Goal: Find specific page/section: Find specific page/section

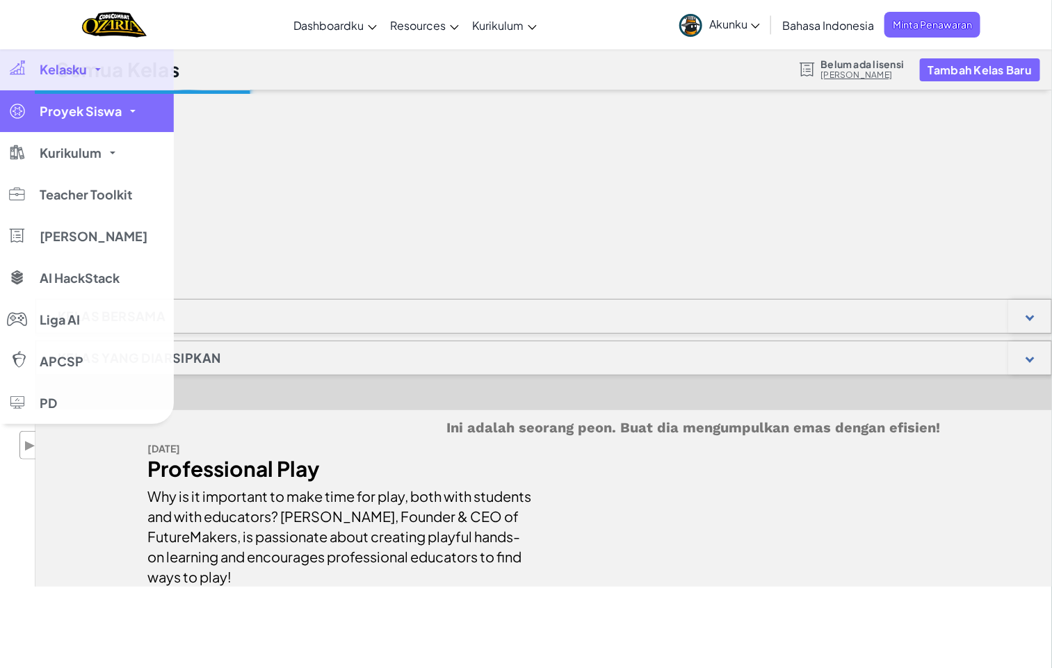
click at [49, 109] on span "Proyek Siswa" at bounding box center [81, 111] width 82 height 13
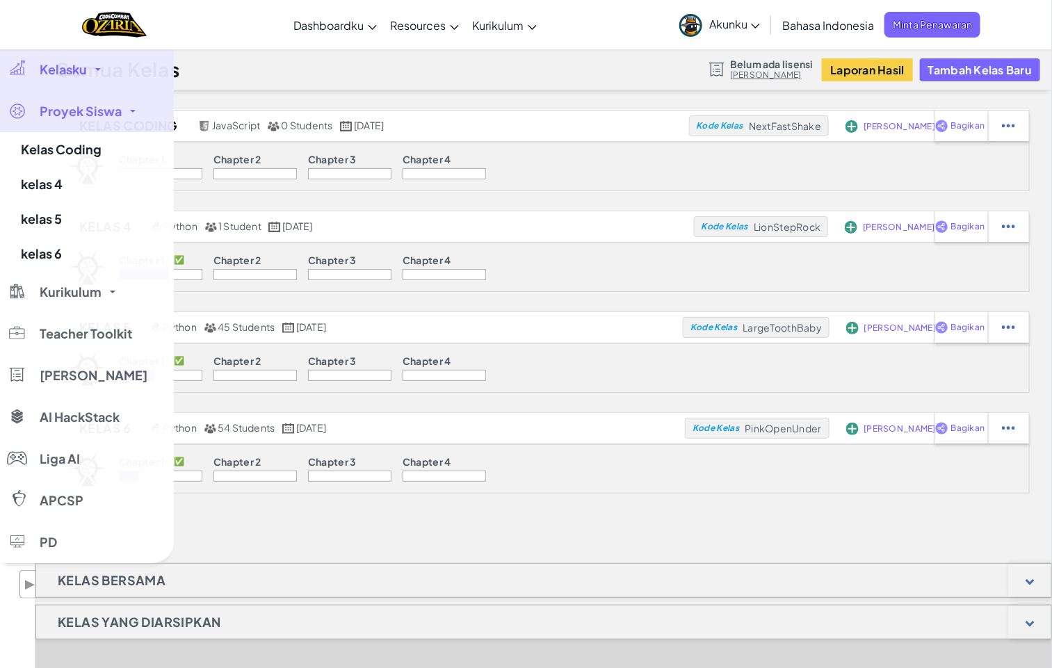
click at [61, 67] on span "Kelasku" at bounding box center [63, 69] width 47 height 13
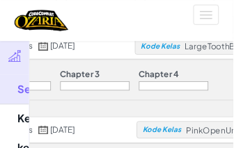
scroll to position [272, 0]
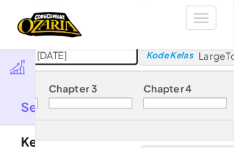
drag, startPoint x: 1053, startPoint y: 4, endPoint x: 154, endPoint y: 56, distance: 901.2
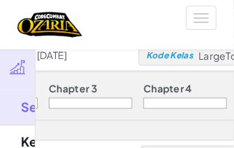
select select "Progress (High to Low)"
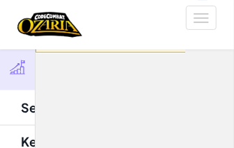
scroll to position [83, 0]
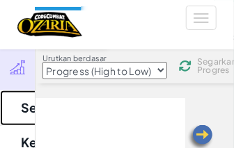
click at [30, 108] on link "Semua Kelas" at bounding box center [87, 107] width 174 height 35
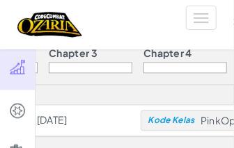
scroll to position [314, 0]
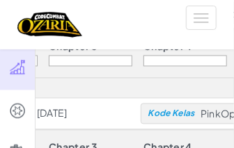
drag, startPoint x: 107, startPoint y: 145, endPoint x: 187, endPoint y: 143, distance: 80.0
drag, startPoint x: 218, startPoint y: 131, endPoint x: 175, endPoint y: 134, distance: 43.2
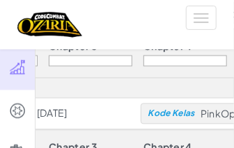
drag, startPoint x: 226, startPoint y: 30, endPoint x: 189, endPoint y: 30, distance: 36.9
click at [189, 30] on div "Aktifkan navigasi" at bounding box center [117, 24] width 220 height 49
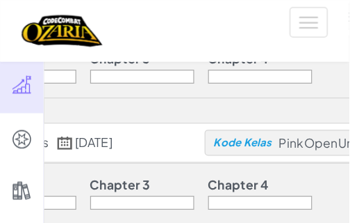
scroll to position [315, 0]
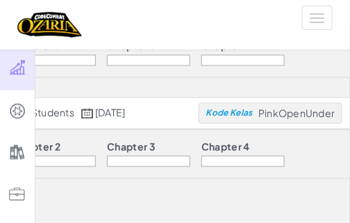
drag, startPoint x: 226, startPoint y: 0, endPoint x: 194, endPoint y: 192, distance: 194.6
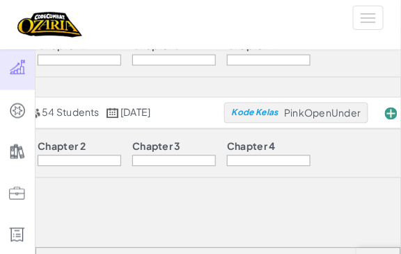
drag, startPoint x: 310, startPoint y: 1, endPoint x: 208, endPoint y: 207, distance: 230.4
click at [208, 207] on div "Kelas Coding JavaScript 0 Students [DATE] Kode Kelas NextFastShake Tambah Siswa…" at bounding box center [217, 248] width 365 height 907
click at [352, 149] on div "Chapter 1 ✅ Chapter 2 Chapter 3 Chapter 4" at bounding box center [218, 153] width 672 height 49
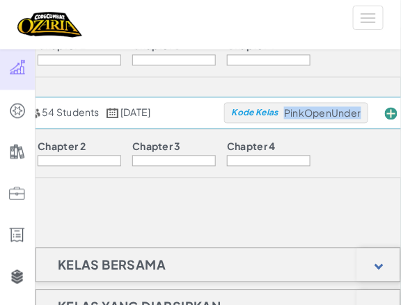
drag, startPoint x: 304, startPoint y: 116, endPoint x: 383, endPoint y: 109, distance: 79.6
click at [368, 109] on div "Kode Kelas PinkOpenUnder" at bounding box center [296, 113] width 144 height 21
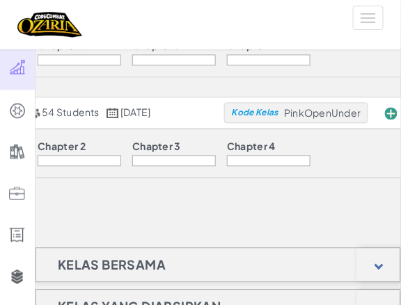
click at [252, 204] on div "Kelas Coding JavaScript 0 Students [DATE] Kode Kelas NextFastShake Tambah Siswa…" at bounding box center [217, 248] width 365 height 907
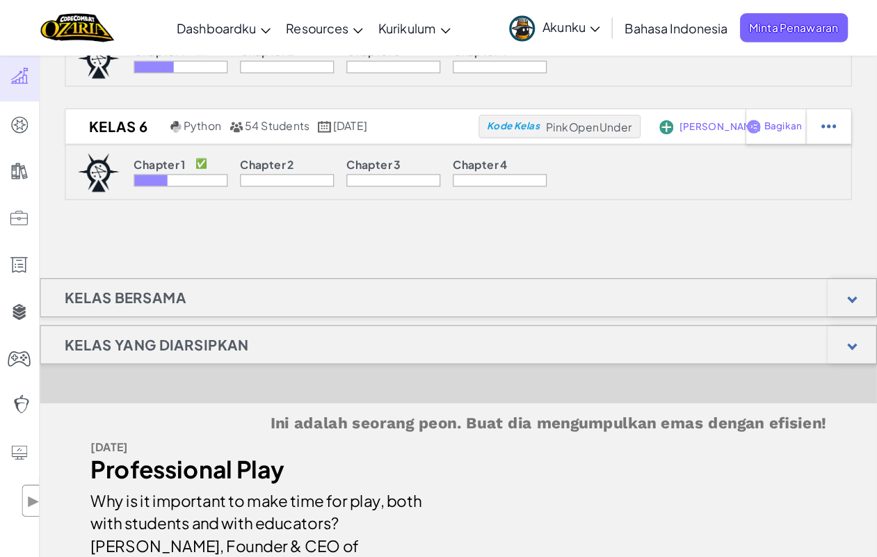
scroll to position [316, 0]
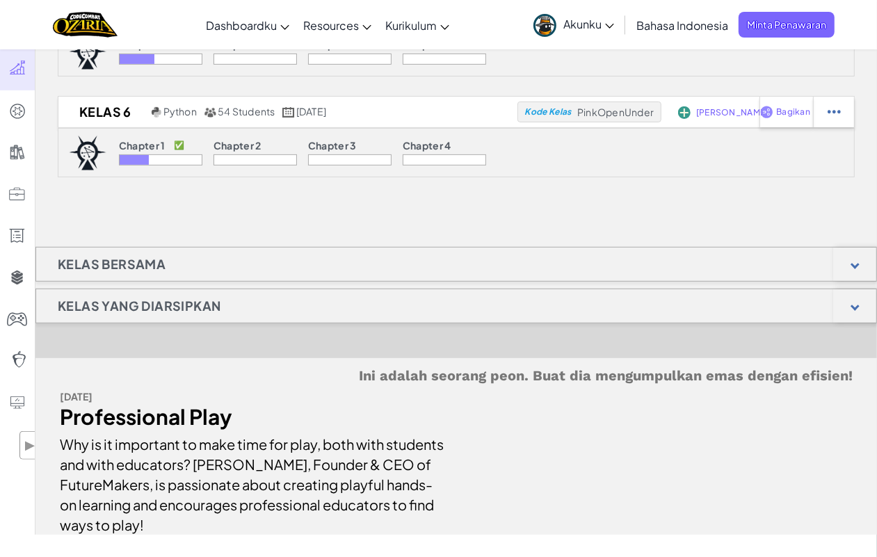
drag, startPoint x: 192, startPoint y: 35, endPoint x: 397, endPoint y: 218, distance: 274.8
click at [397, 218] on div "Kelas Coding JavaScript 0 Students [DATE] Kode Kelas NextFastShake Tambah Siswa…" at bounding box center [455, 163] width 841 height 741
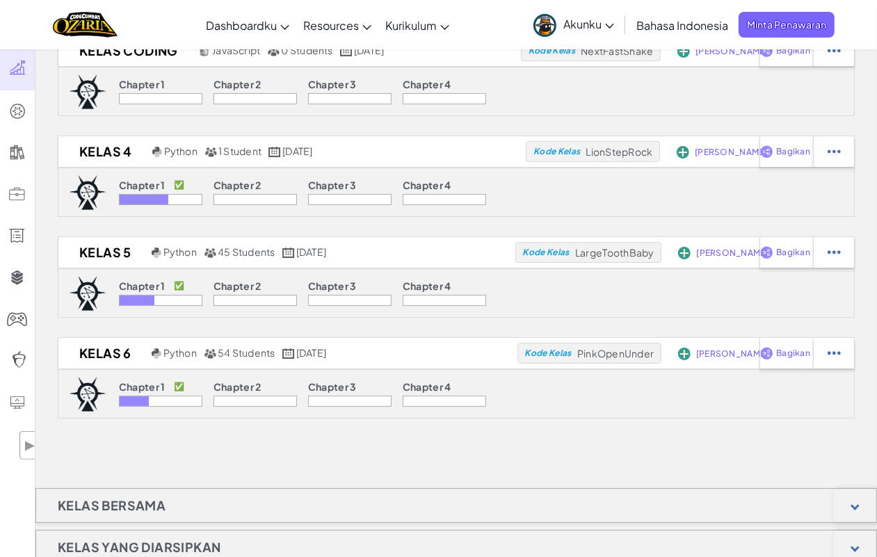
scroll to position [56, 0]
